Goal: Task Accomplishment & Management: Complete application form

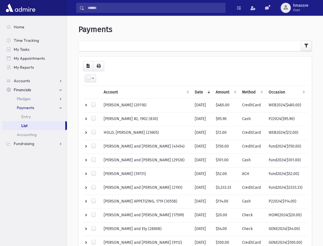
click at [278, 90] on th "Occasion" at bounding box center [286, 91] width 42 height 13
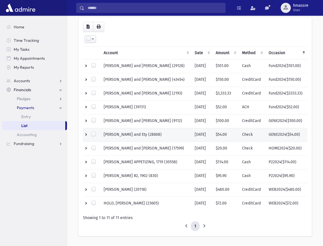
scroll to position [54, 0]
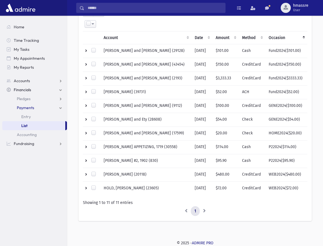
click at [204, 210] on li at bounding box center [205, 211] width 10 height 10
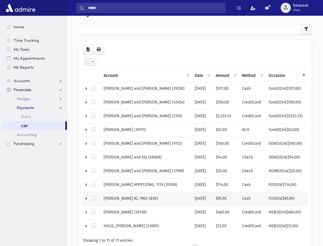
scroll to position [0, 0]
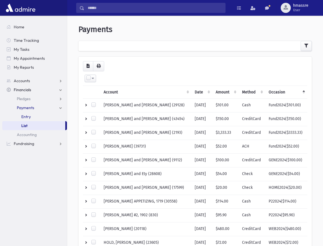
click at [32, 118] on link "Entry" at bounding box center [34, 116] width 65 height 9
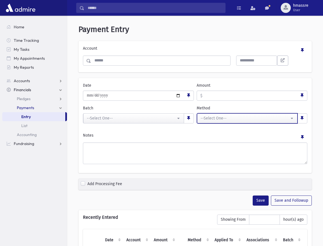
click at [249, 119] on div "--Select One--" at bounding box center [244, 118] width 89 height 6
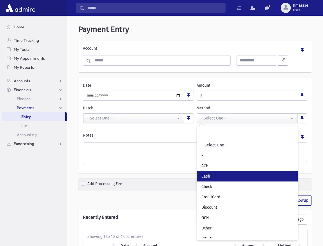
click at [225, 177] on link "Cash" at bounding box center [247, 176] width 101 height 10
select select "*"
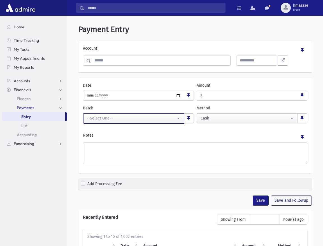
click at [181, 118] on button "--Select One--" at bounding box center [133, 118] width 101 height 10
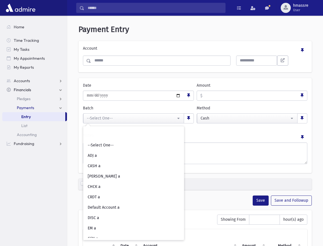
click at [210, 70] on div "Account Search Results All Accounts My Accounts" at bounding box center [194, 56] width 233 height 31
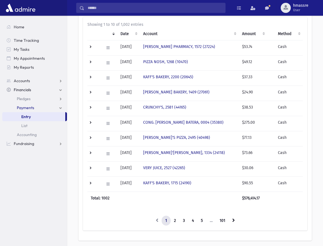
scroll to position [231, 0]
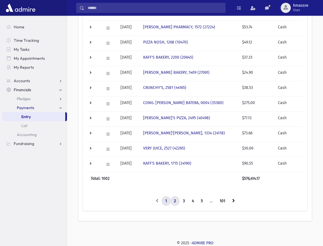
click at [174, 201] on link "2" at bounding box center [174, 201] width 9 height 10
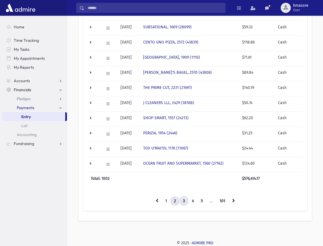
click at [184, 200] on link "3" at bounding box center [183, 201] width 9 height 10
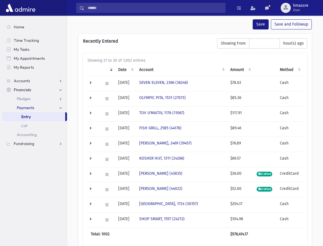
scroll to position [175, 0]
